Goal: Navigation & Orientation: Find specific page/section

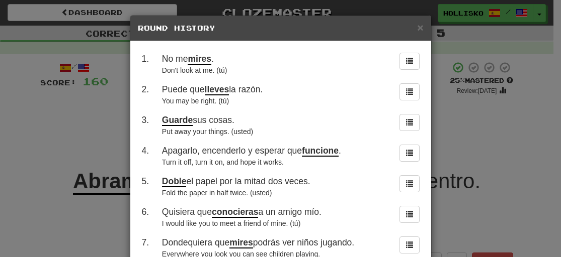
scroll to position [11, 0]
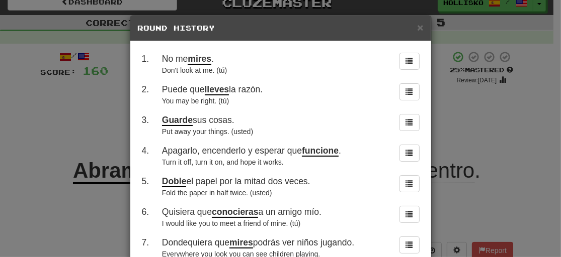
click at [36, 121] on div "× Round History 1 . No me mires . Don't look at me. (tú) 2 . Puede que lleves l…" at bounding box center [280, 128] width 561 height 257
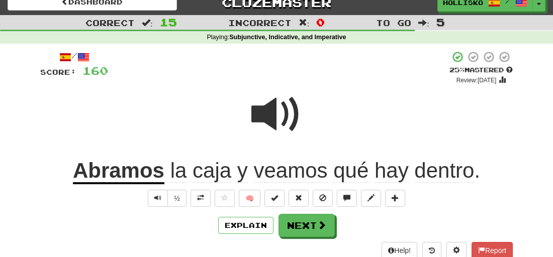
scroll to position [0, 0]
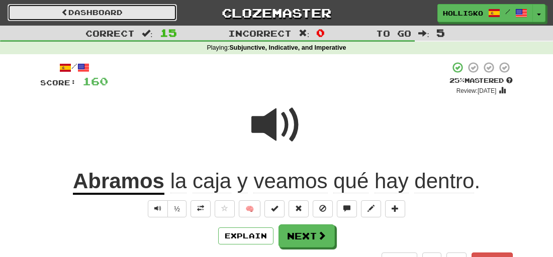
click at [67, 8] on link "Dashboard" at bounding box center [92, 12] width 169 height 17
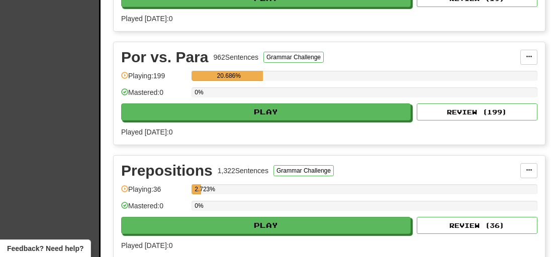
scroll to position [1798, 0]
